Goal: Check status: Check status

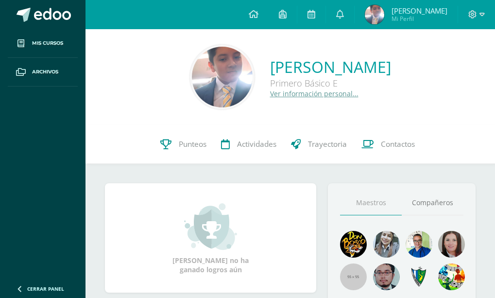
scroll to position [6, 0]
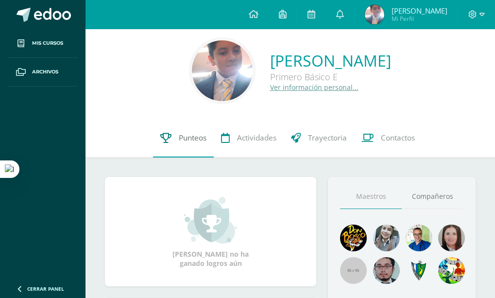
click at [167, 138] on icon at bounding box center [165, 138] width 11 height 10
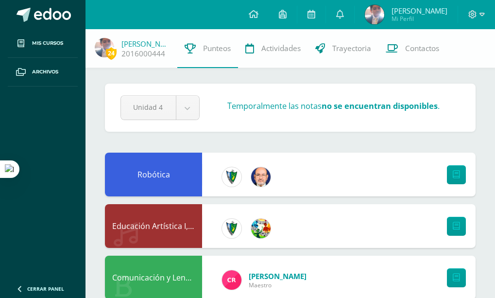
scroll to position [5, 0]
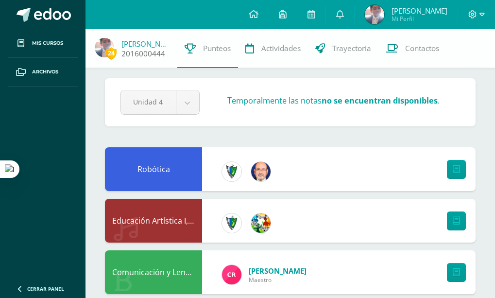
click at [112, 45] on img at bounding box center [104, 47] width 19 height 19
